Goal: Check status

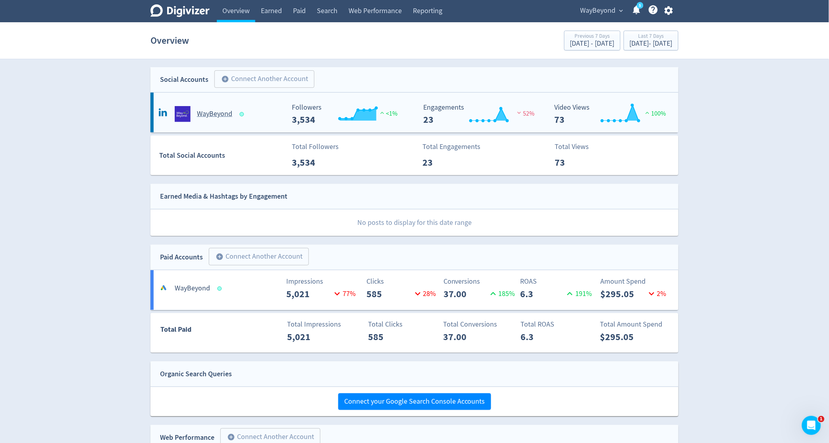
click at [568, 108] on rect "\a Video Views\a 73\a" at bounding box center [610, 114] width 119 height 21
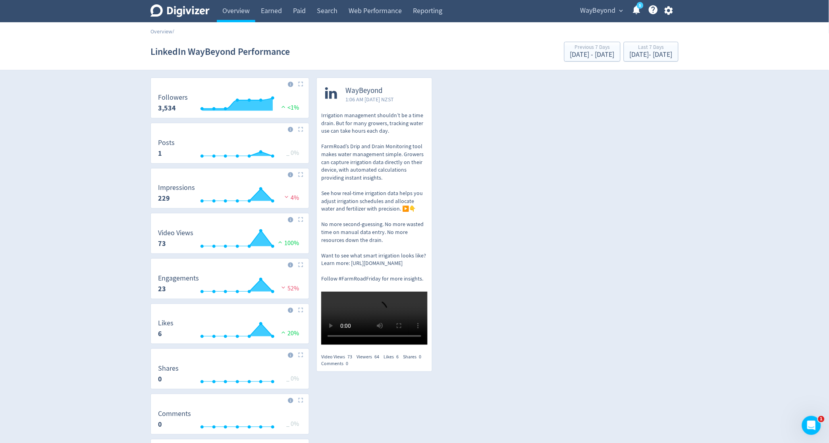
scroll to position [24, 0]
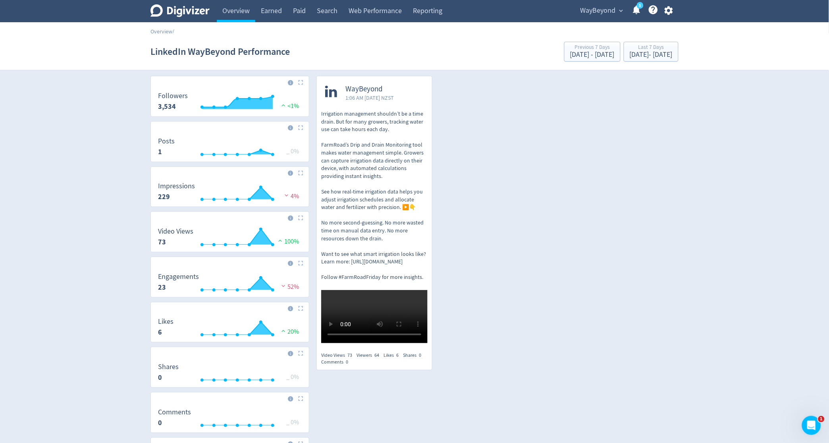
click at [359, 100] on span "1:06 AM [DATE] NZST" at bounding box center [370, 98] width 48 height 8
